Goal: Transaction & Acquisition: Purchase product/service

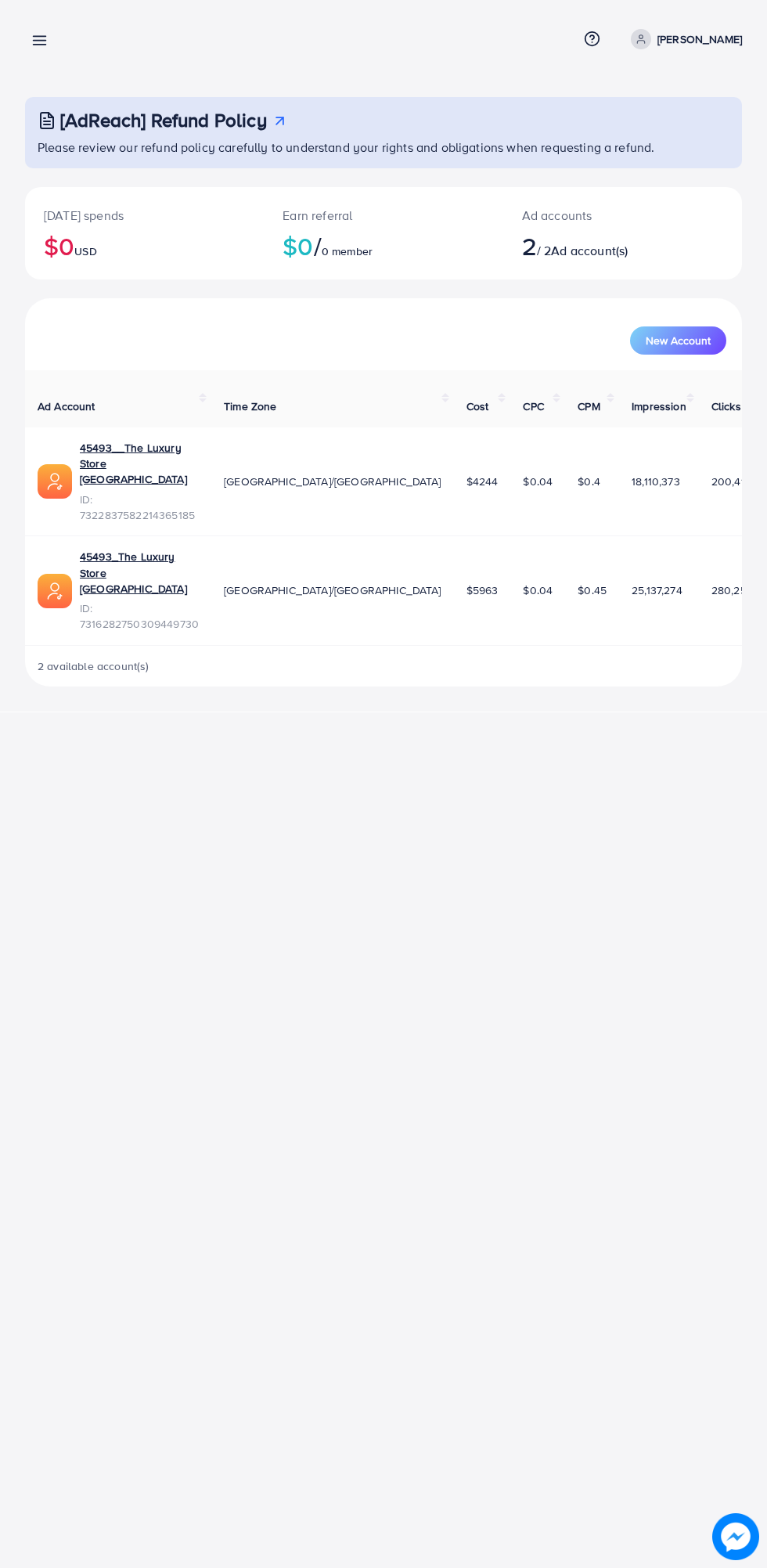
click at [43, 41] on line at bounding box center [40, 41] width 13 height 0
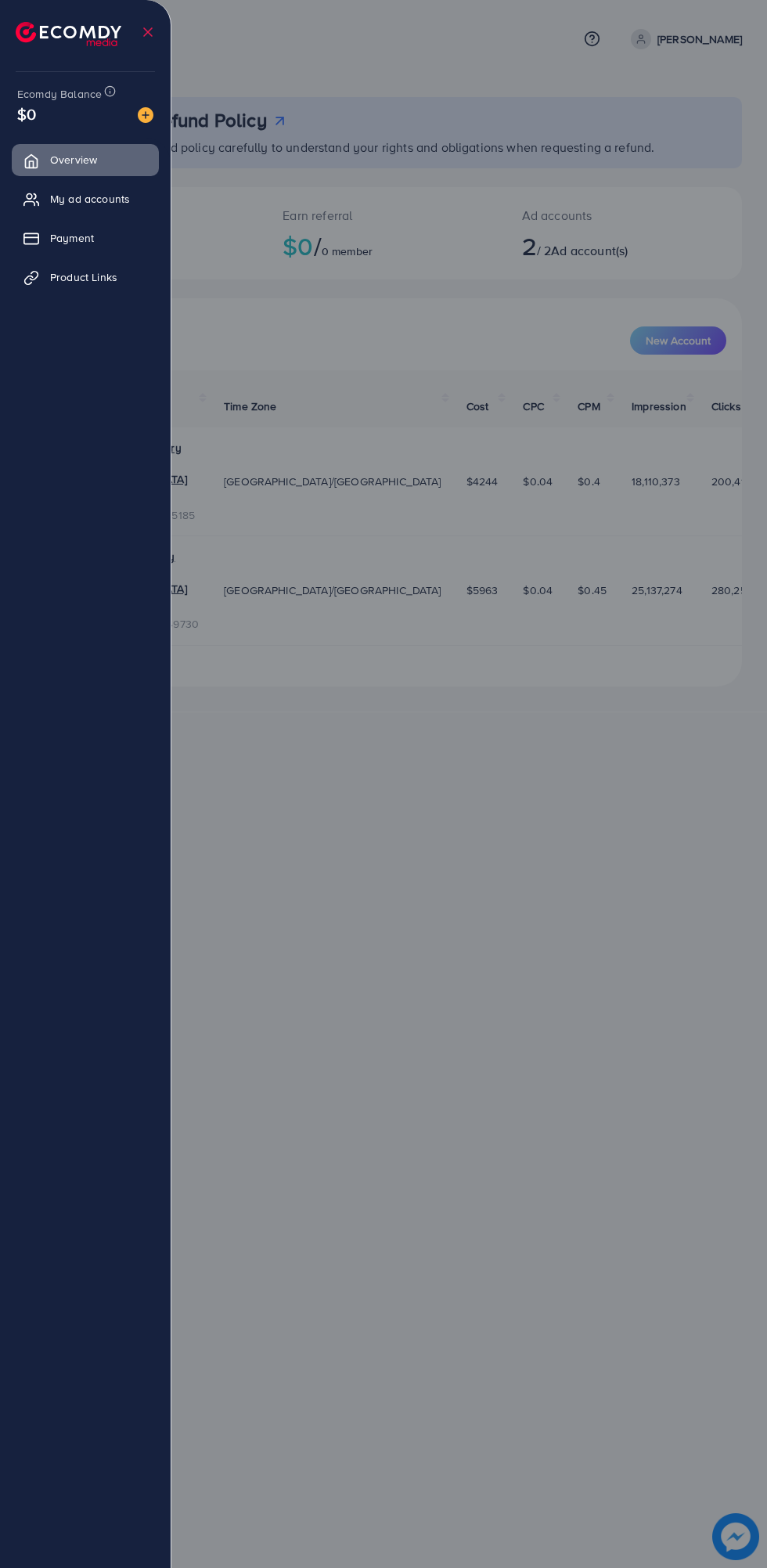
click at [150, 102] on div "Ecomdy Balance $0" at bounding box center [86, 105] width 146 height 66
click at [146, 120] on img at bounding box center [146, 115] width 16 height 16
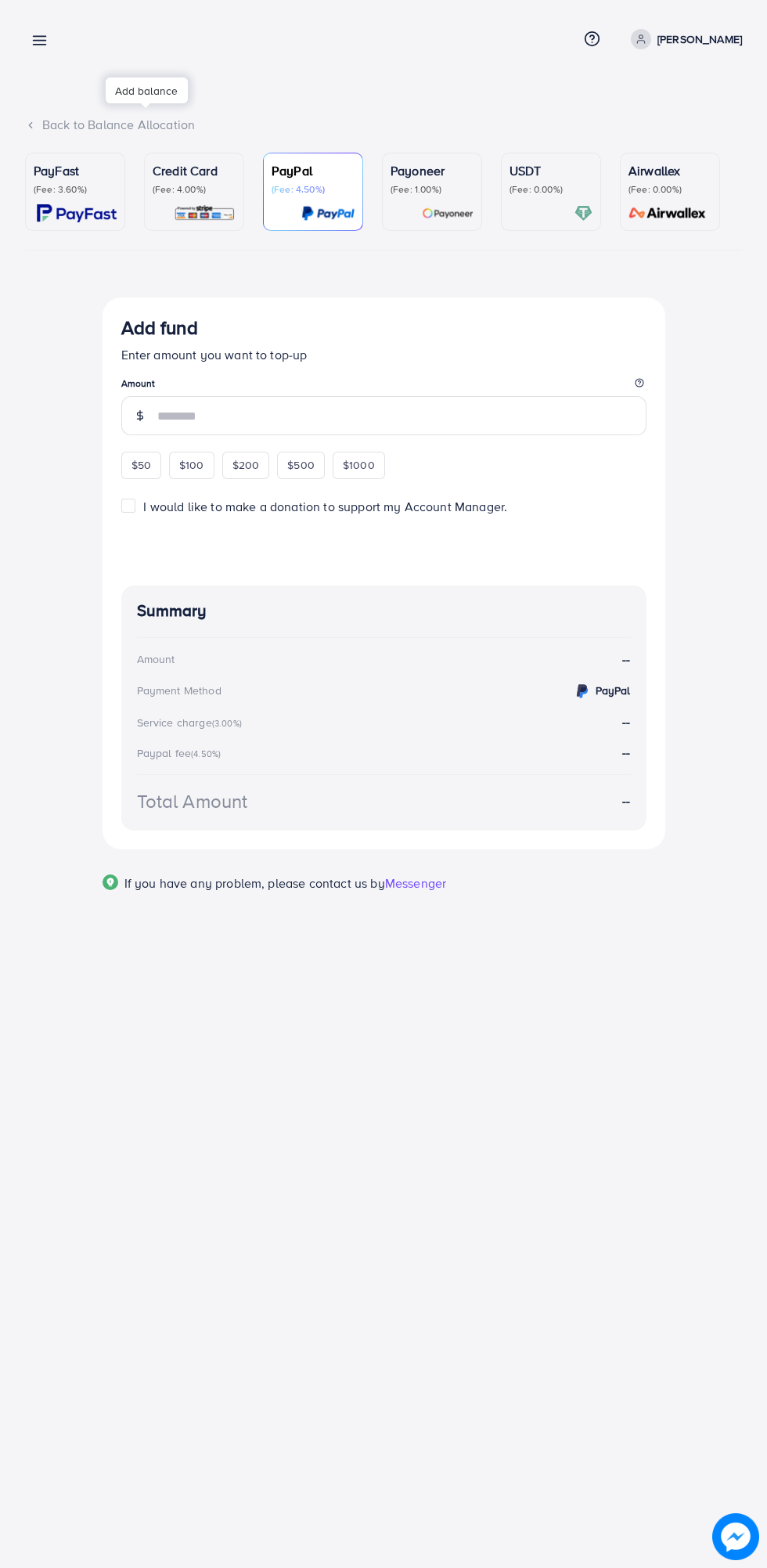
click at [53, 175] on p "PayFast" at bounding box center [75, 170] width 83 height 19
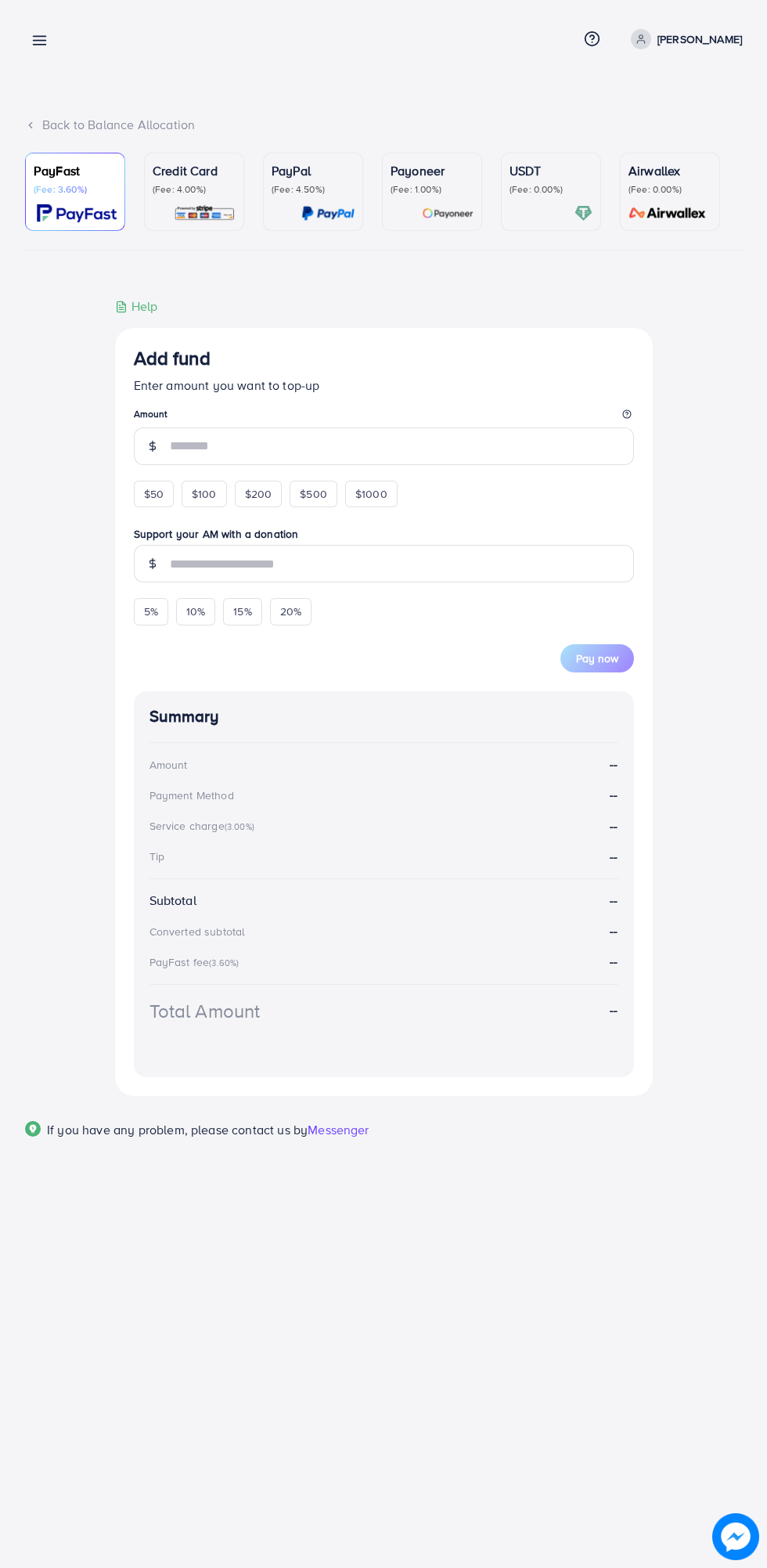
click at [154, 497] on span "$50" at bounding box center [154, 494] width 20 height 16
type input "**"
